Goal: Task Accomplishment & Management: Manage account settings

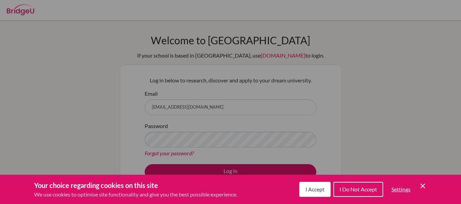
click at [423, 187] on icon "Cookie Control Close Icon" at bounding box center [423, 186] width 8 height 8
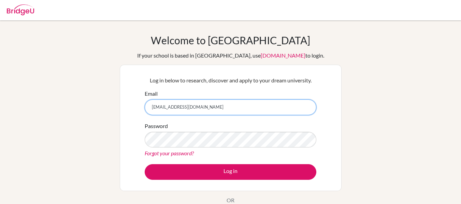
drag, startPoint x: 218, startPoint y: 105, endPoint x: 76, endPoint y: 102, distance: 141.6
click at [76, 102] on div "Welcome to BridgeU If your school is based in China, use app.bridge-u.com.cn to…" at bounding box center [230, 145] width 461 height 223
click at [186, 105] on input "angelinahou14" at bounding box center [231, 108] width 172 height 16
type input "[EMAIL_ADDRESS][DOMAIN_NAME]"
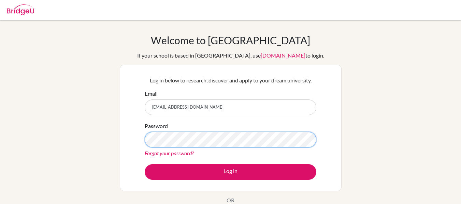
click at [137, 140] on div "Log in below to research, discover and apply to your dream university. Email an…" at bounding box center [231, 128] width 222 height 127
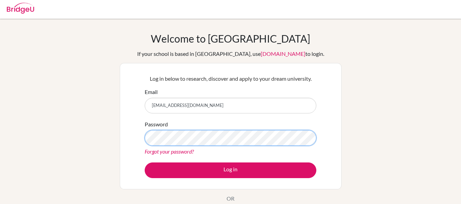
scroll to position [1, 0]
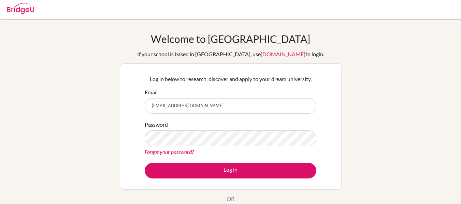
click at [15, 7] on img at bounding box center [20, 8] width 27 height 11
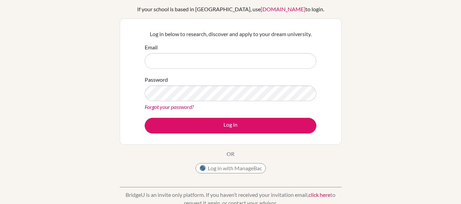
scroll to position [43, 0]
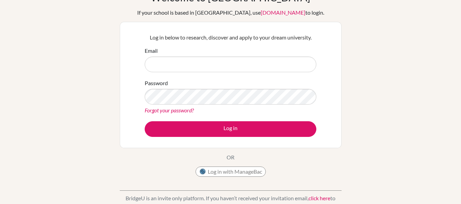
type input "hou.angelina@eastudents.edu.sv"
click at [225, 172] on button "Log in with ManageBac" at bounding box center [231, 172] width 70 height 10
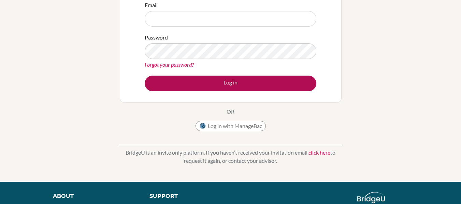
scroll to position [25, 0]
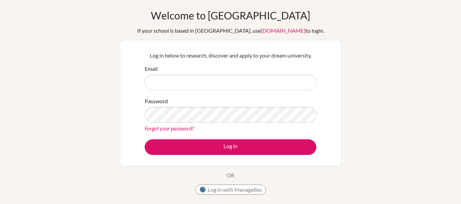
type input "[EMAIL_ADDRESS][DOMAIN_NAME]"
drag, startPoint x: 223, startPoint y: 80, endPoint x: 92, endPoint y: 76, distance: 131.4
click at [92, 76] on div "Welcome to [GEOGRAPHIC_DATA] If your school is based in [GEOGRAPHIC_DATA], use …" at bounding box center [230, 120] width 461 height 223
type input "[EMAIL_ADDRESS][DOMAIN_NAME]"
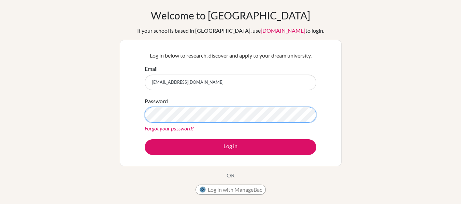
click at [95, 103] on div "Welcome to BridgeU If your school is based in China, use app.bridge-u.com.cn to…" at bounding box center [230, 120] width 461 height 223
click at [145, 140] on button "Log in" at bounding box center [231, 148] width 172 height 16
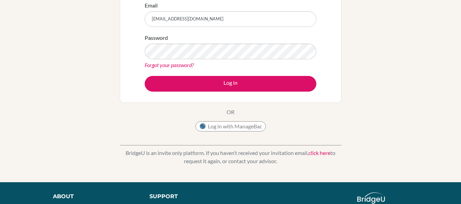
scroll to position [93, 0]
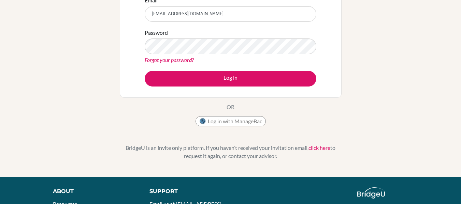
click at [313, 148] on link "click here" at bounding box center [319, 148] width 22 height 6
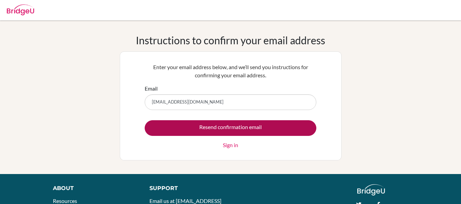
type input "angelinahou14@eastudents.edu.sv"
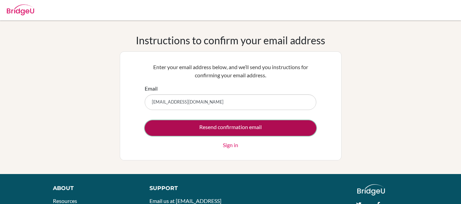
click at [259, 132] on input "Resend confirmation email" at bounding box center [231, 128] width 172 height 16
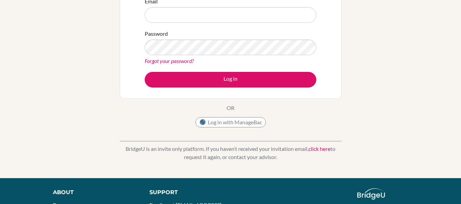
scroll to position [25, 0]
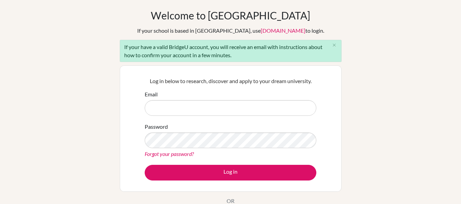
type input "[EMAIL_ADDRESS][DOMAIN_NAME]"
drag, startPoint x: 225, startPoint y: 104, endPoint x: 104, endPoint y: 105, distance: 121.1
click at [104, 105] on div "Welcome to BridgeU If your school is based in China, use app.bridge-u.com.cn to…" at bounding box center [230, 133] width 461 height 249
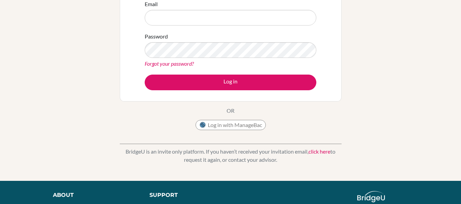
scroll to position [53, 0]
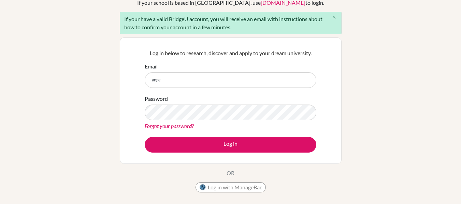
type input "[EMAIL_ADDRESS][DOMAIN_NAME]"
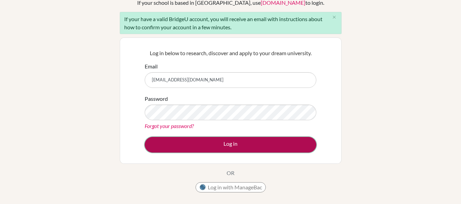
click at [222, 142] on button "Log in" at bounding box center [231, 145] width 172 height 16
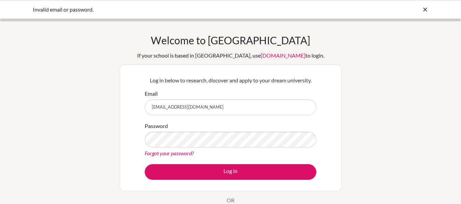
click at [427, 5] on div at bounding box center [425, 9] width 7 height 8
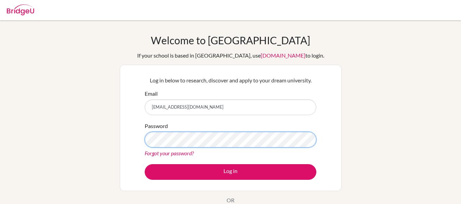
click at [145, 164] on button "Log in" at bounding box center [231, 172] width 172 height 16
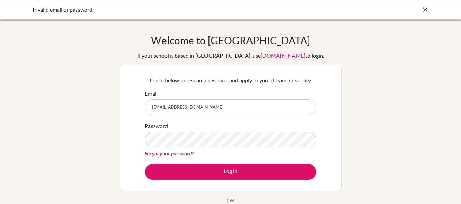
click at [303, 9] on div "Invalid email or password." at bounding box center [179, 9] width 293 height 8
click at [424, 9] on icon at bounding box center [425, 9] width 7 height 7
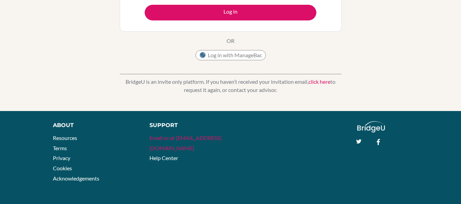
scroll to position [159, 0]
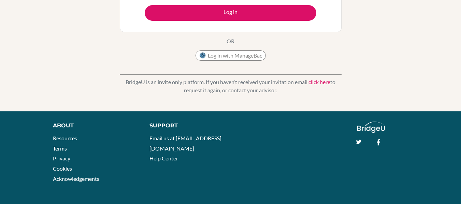
click at [324, 82] on link "click here" at bounding box center [319, 82] width 22 height 6
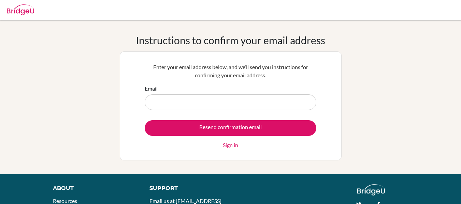
click at [278, 154] on div "Enter your email address below, and we’ll send you instructions for confirming …" at bounding box center [231, 106] width 222 height 109
click at [236, 147] on link "Sign in" at bounding box center [230, 145] width 15 height 8
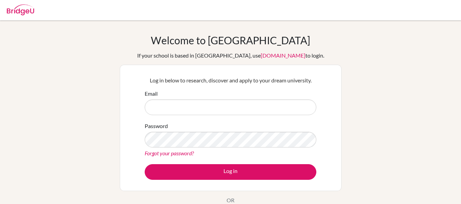
type input "[EMAIL_ADDRESS][DOMAIN_NAME]"
drag, startPoint x: 240, startPoint y: 105, endPoint x: 115, endPoint y: 107, distance: 124.9
click at [115, 107] on div "Welcome to BridgeU If your school is based in China, use app.bridge-u.com.cn to…" at bounding box center [230, 145] width 461 height 223
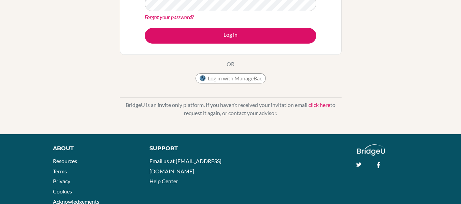
scroll to position [34, 0]
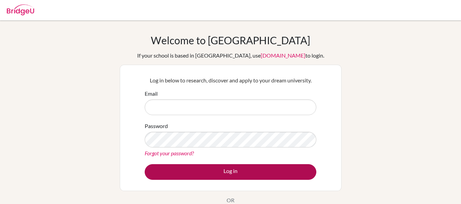
type input "[EMAIL_ADDRESS][DOMAIN_NAME]"
click at [256, 170] on button "Log in" at bounding box center [231, 172] width 172 height 16
